Goal: Task Accomplishment & Management: Use online tool/utility

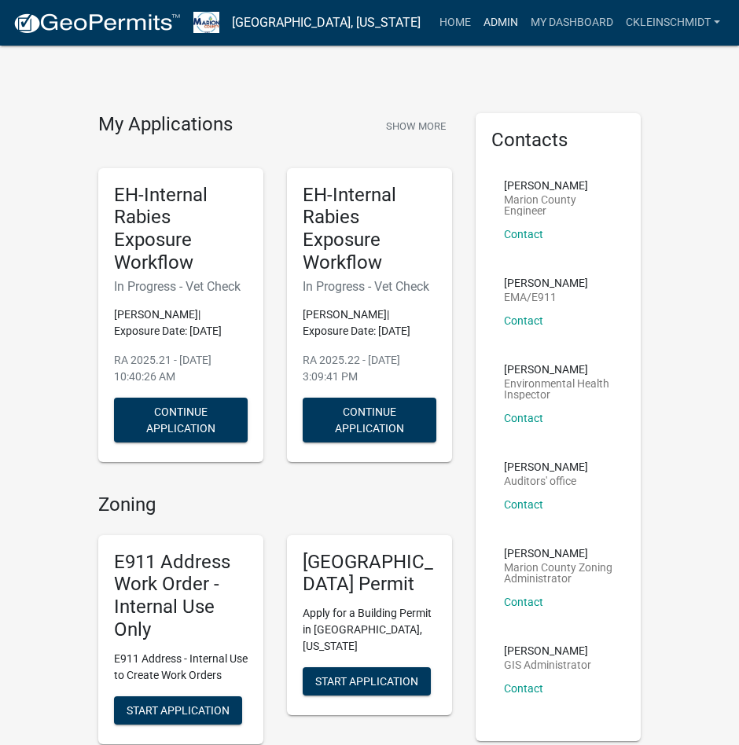
click at [485, 23] on link "Admin" at bounding box center [500, 23] width 47 height 30
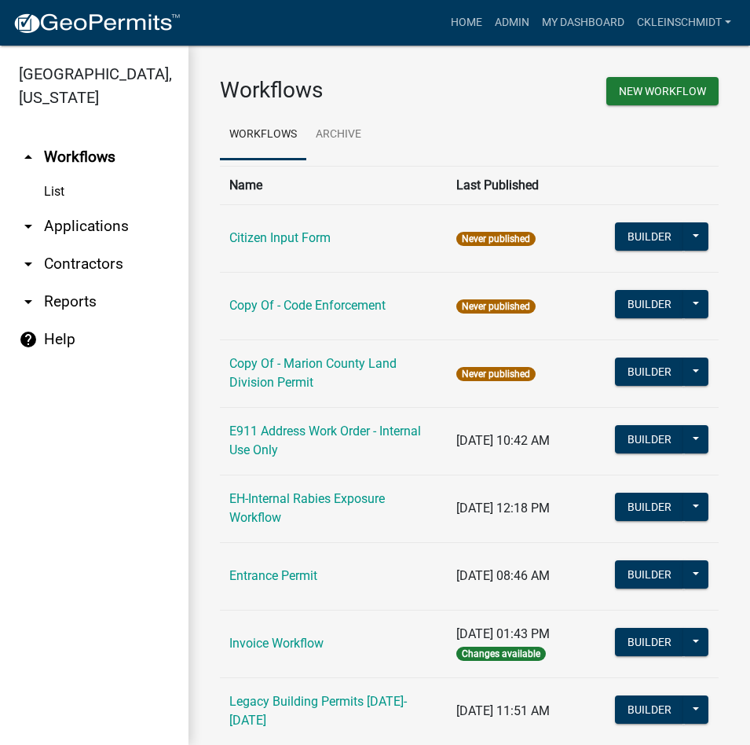
click at [95, 207] on link "arrow_drop_down Applications" at bounding box center [94, 226] width 189 height 38
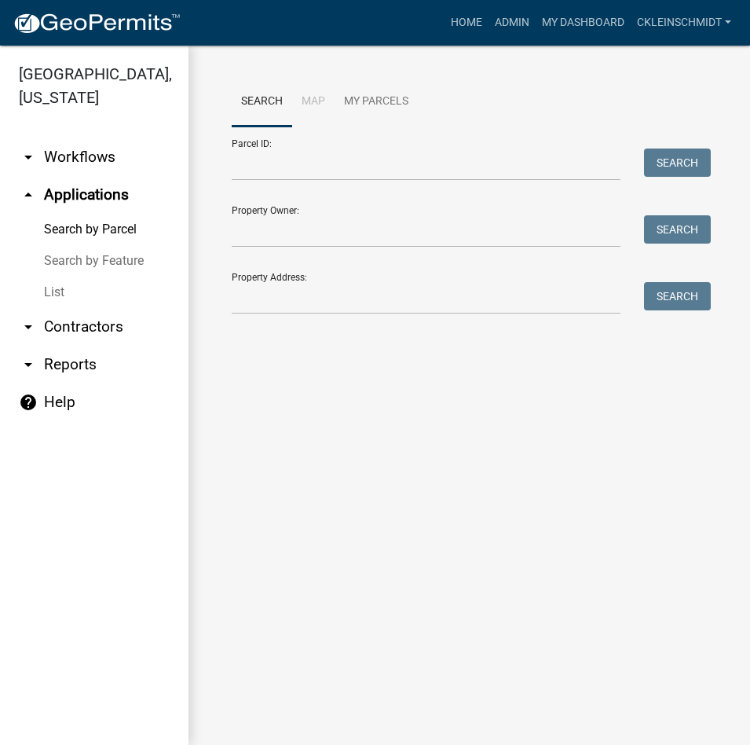
click at [228, 307] on div at bounding box center [426, 298] width 413 height 32
click at [249, 297] on input "Property Address:" at bounding box center [426, 298] width 389 height 32
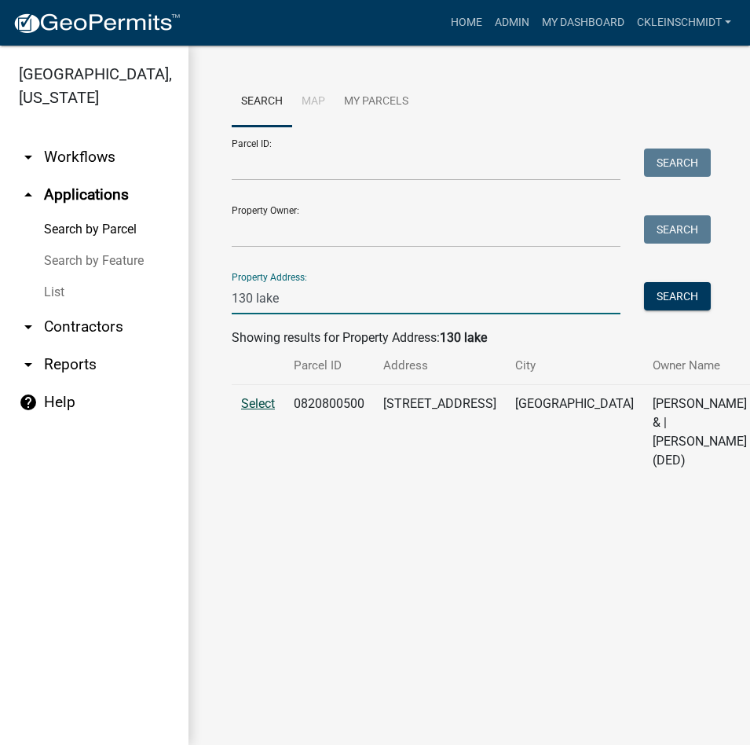
type input "130 lake"
click at [251, 403] on span "Select" at bounding box center [258, 403] width 34 height 15
